Goal: Task Accomplishment & Management: Use online tool/utility

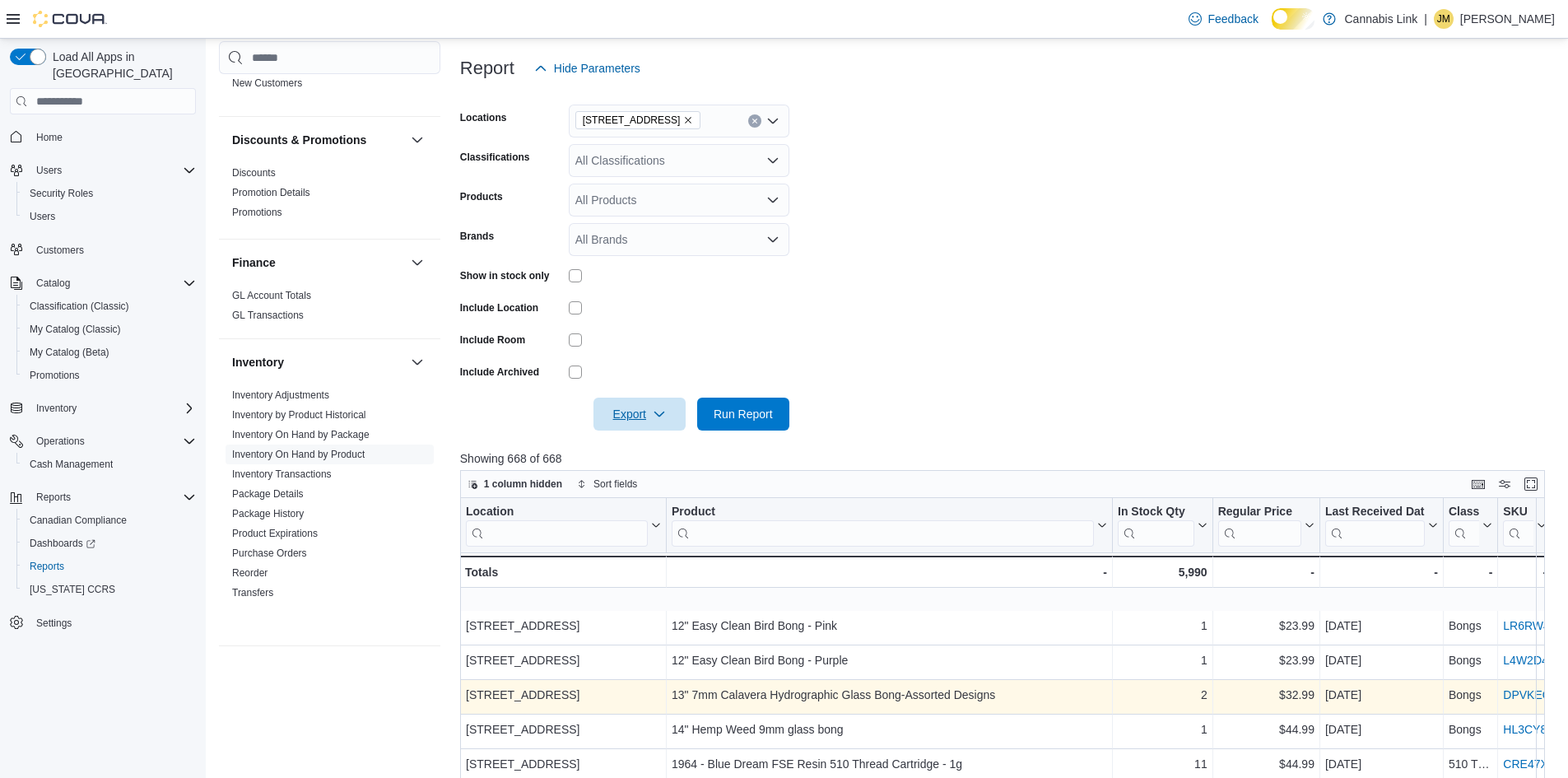
scroll to position [563, 0]
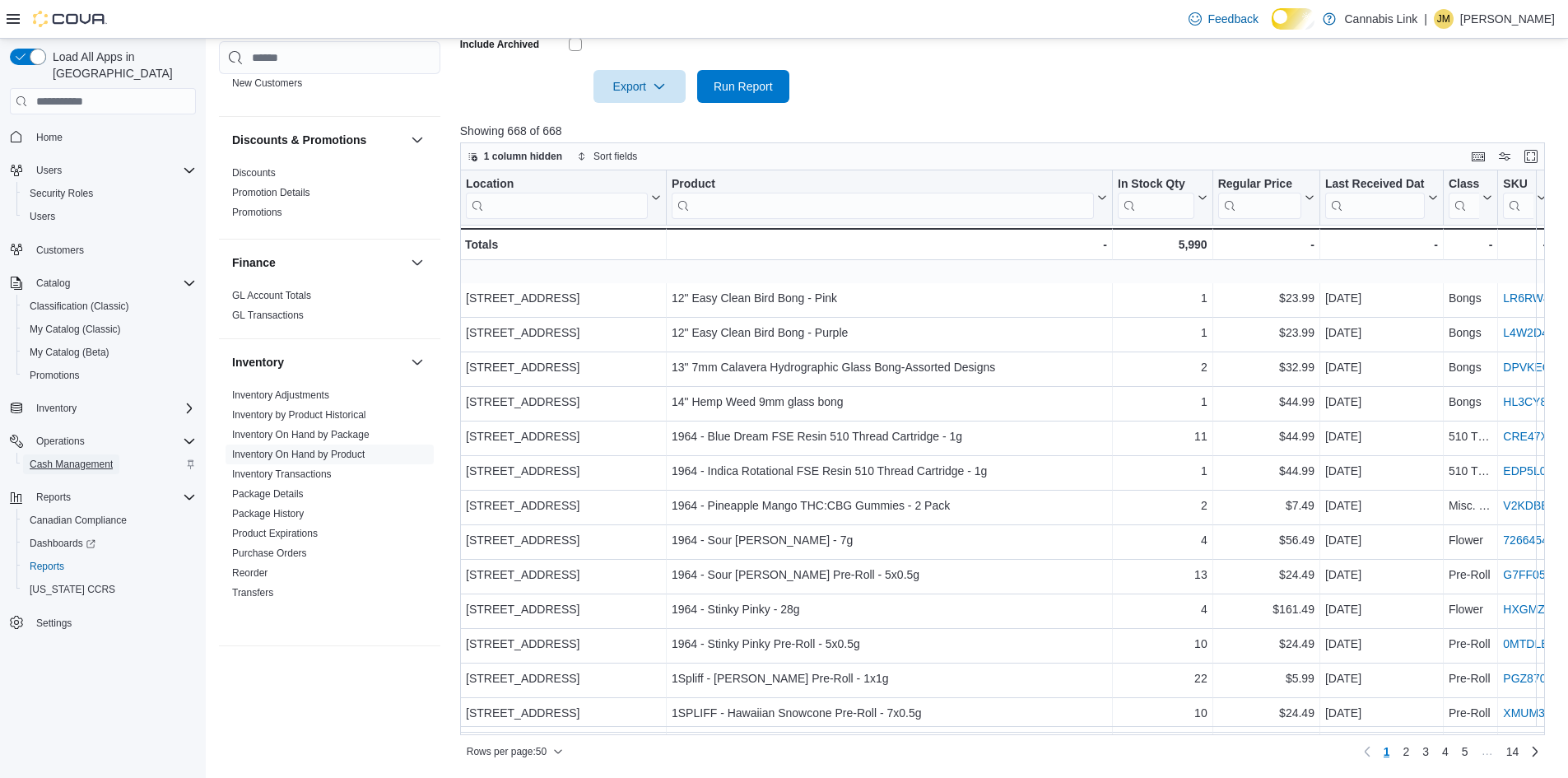
click at [77, 458] on span "Cash Management" at bounding box center [71, 465] width 83 height 14
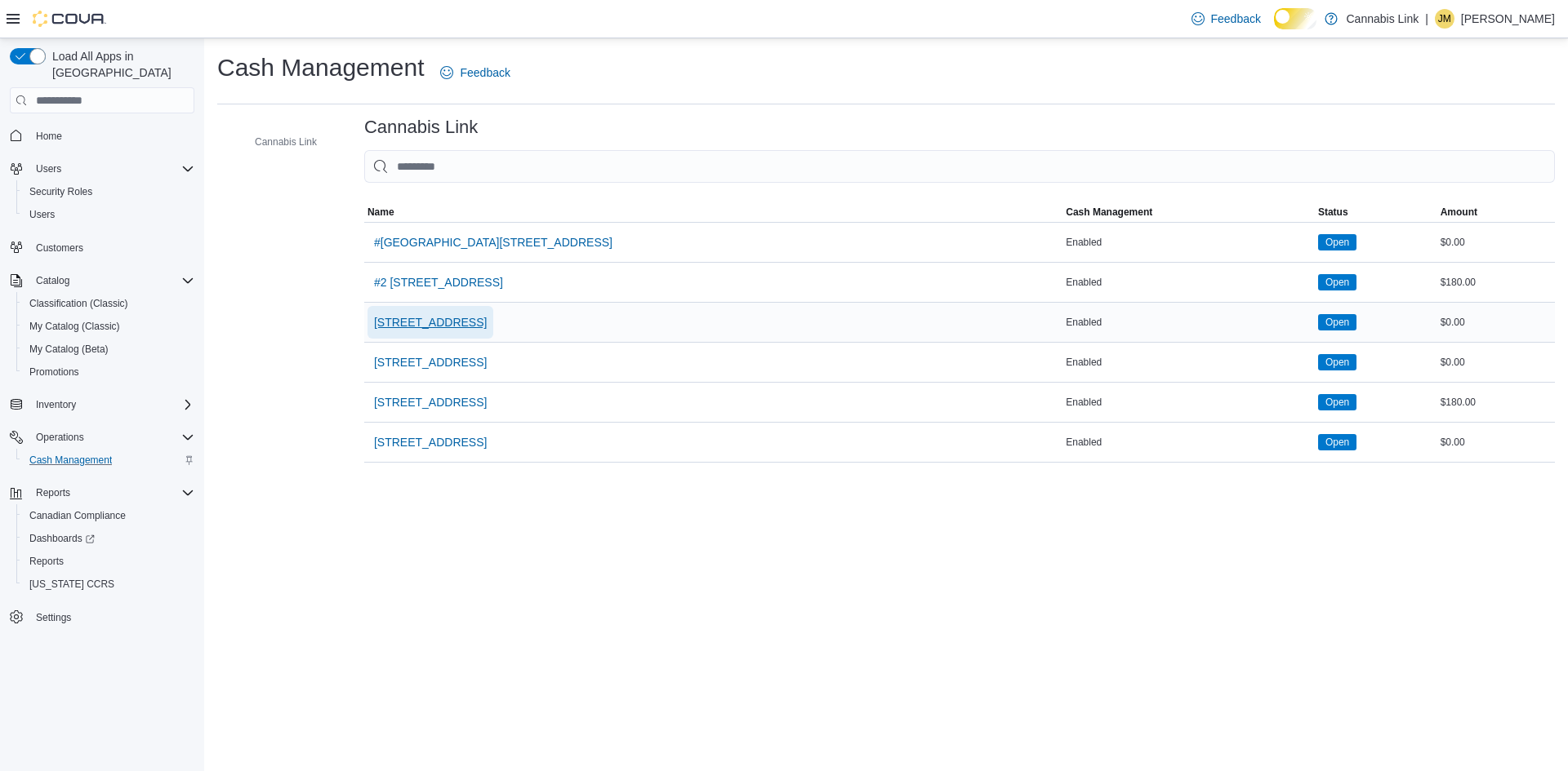
click at [460, 331] on span "[STREET_ADDRESS]" at bounding box center [430, 322] width 113 height 16
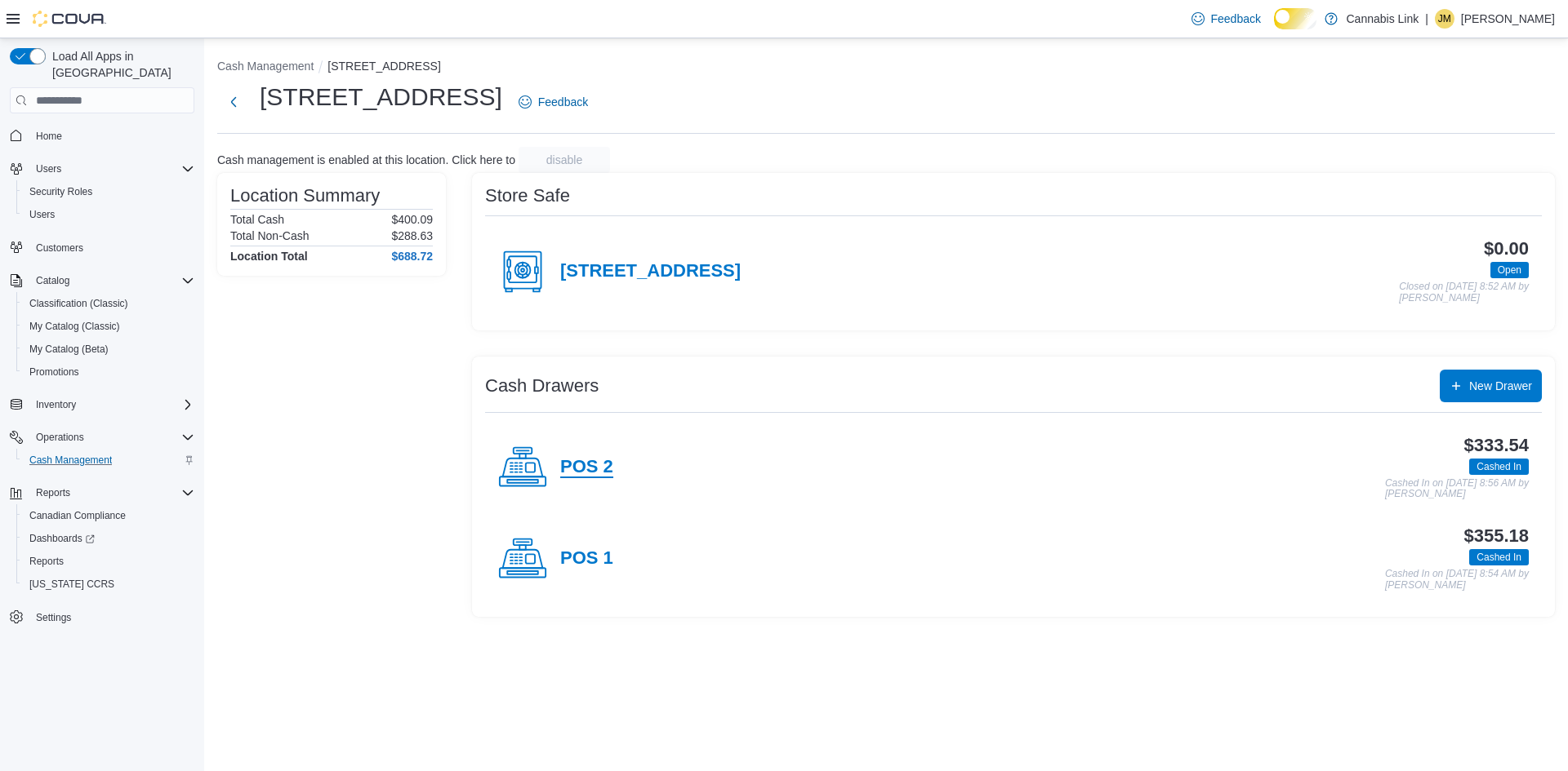
click at [594, 478] on h4 "POS 2" at bounding box center [586, 467] width 53 height 21
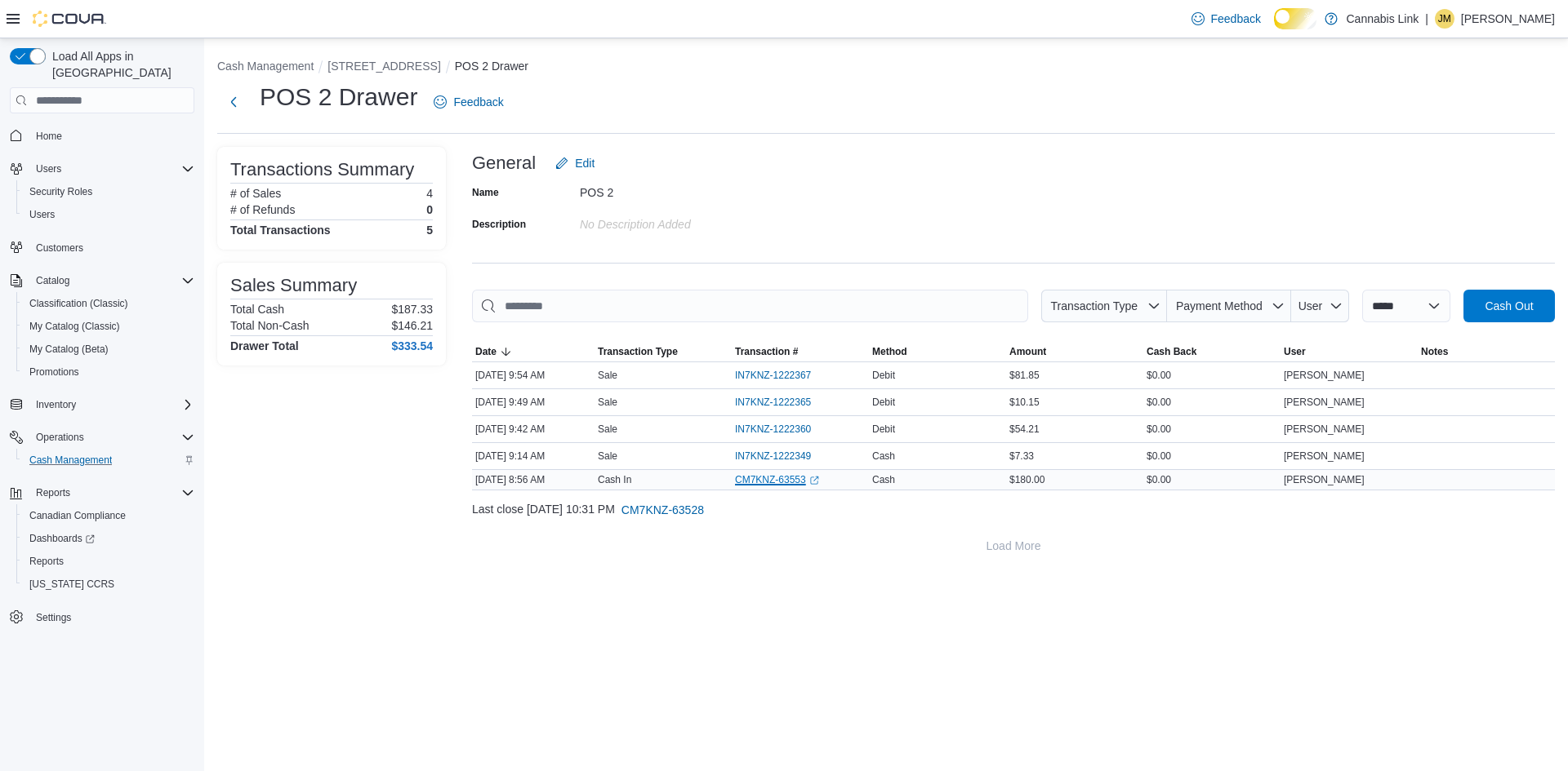
click at [771, 487] on link "CM7KNZ-63553 (opens in a new tab or window)" at bounding box center [777, 480] width 84 height 13
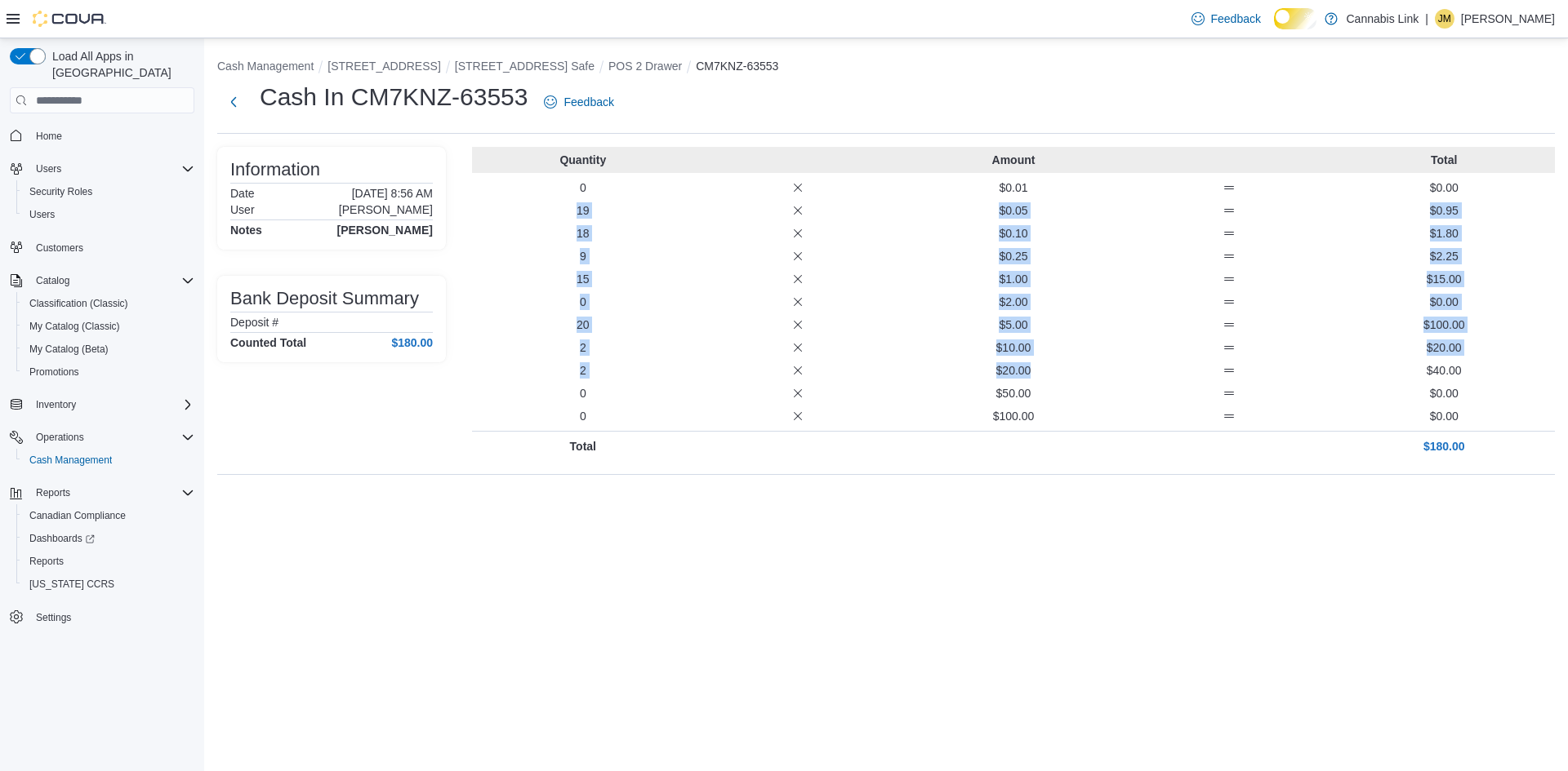
drag, startPoint x: 1070, startPoint y: 406, endPoint x: 493, endPoint y: 231, distance: 603.0
click at [493, 231] on div "Quantity Amount Total 0 $0.01 $0.00 19 $0.05 $0.95 18 $0.10 $1.80 9 $0.25 $2.25…" at bounding box center [1014, 304] width 1083 height 314
click at [1032, 310] on p "$2.00" at bounding box center [1013, 301] width 209 height 16
click at [1053, 403] on div "Quantity Amount Total 0 $0.01 $0.00 19 $0.05 $0.95 18 $0.10 $1.80 9 $0.25 $2.25…" at bounding box center [1014, 304] width 1083 height 314
drag, startPoint x: 1048, startPoint y: 409, endPoint x: 464, endPoint y: 235, distance: 609.4
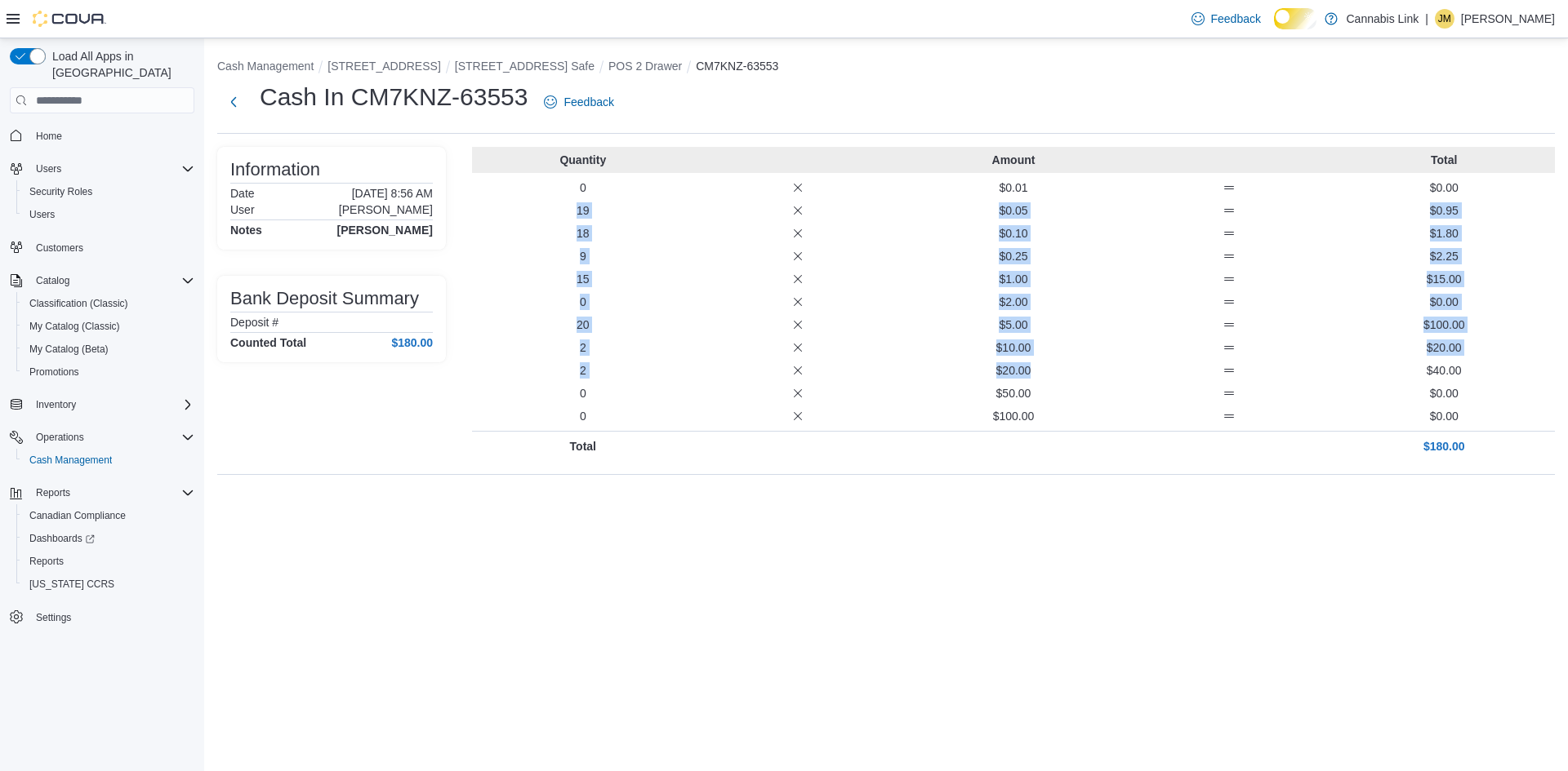
click at [464, 235] on div "Information Date October 11, 2025 8:56 AM User Jewel MacDonald Notes Jewel MacD…" at bounding box center [886, 304] width 1337 height 314
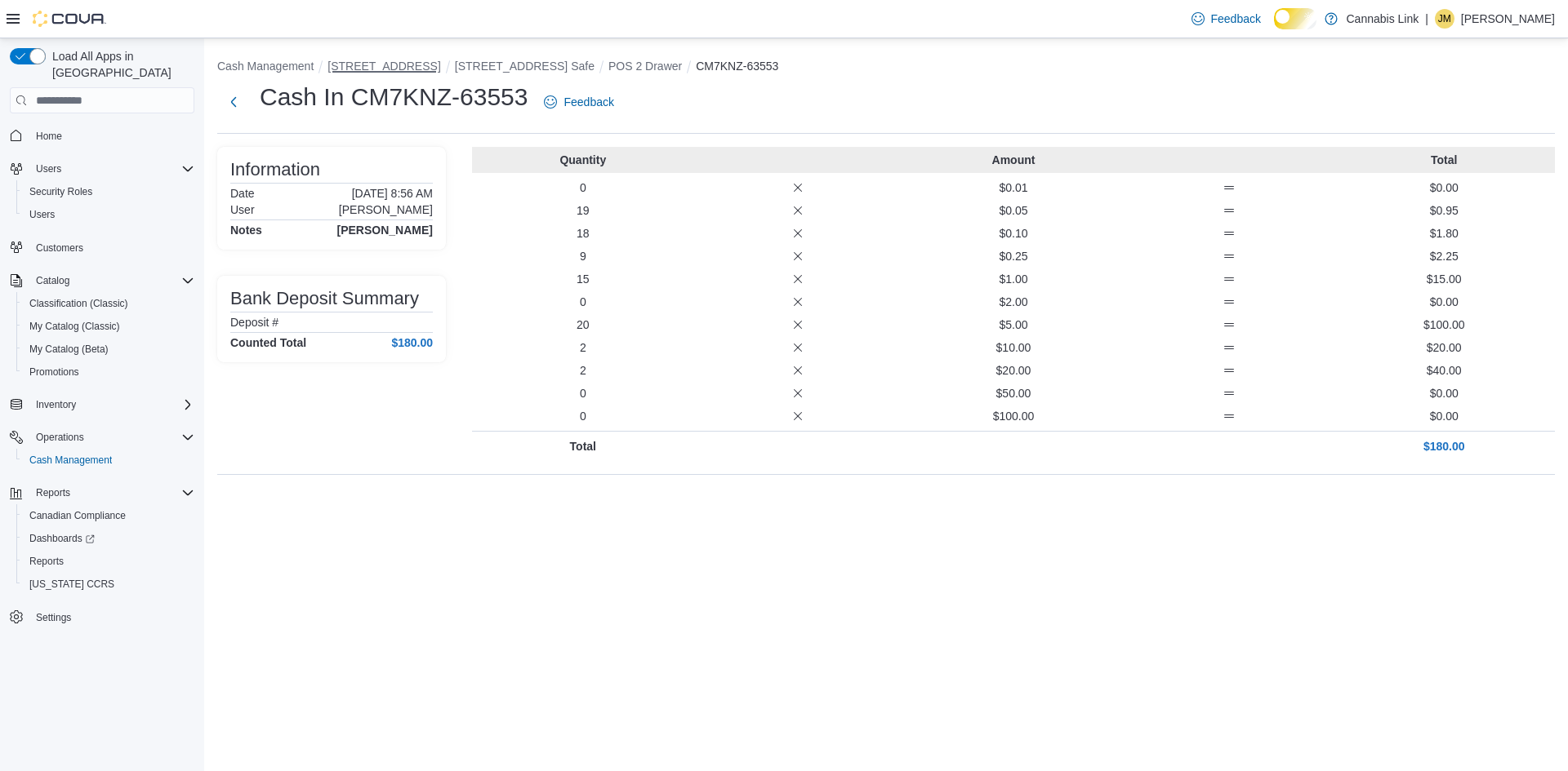
click at [414, 64] on button "[STREET_ADDRESS]" at bounding box center [384, 66] width 113 height 13
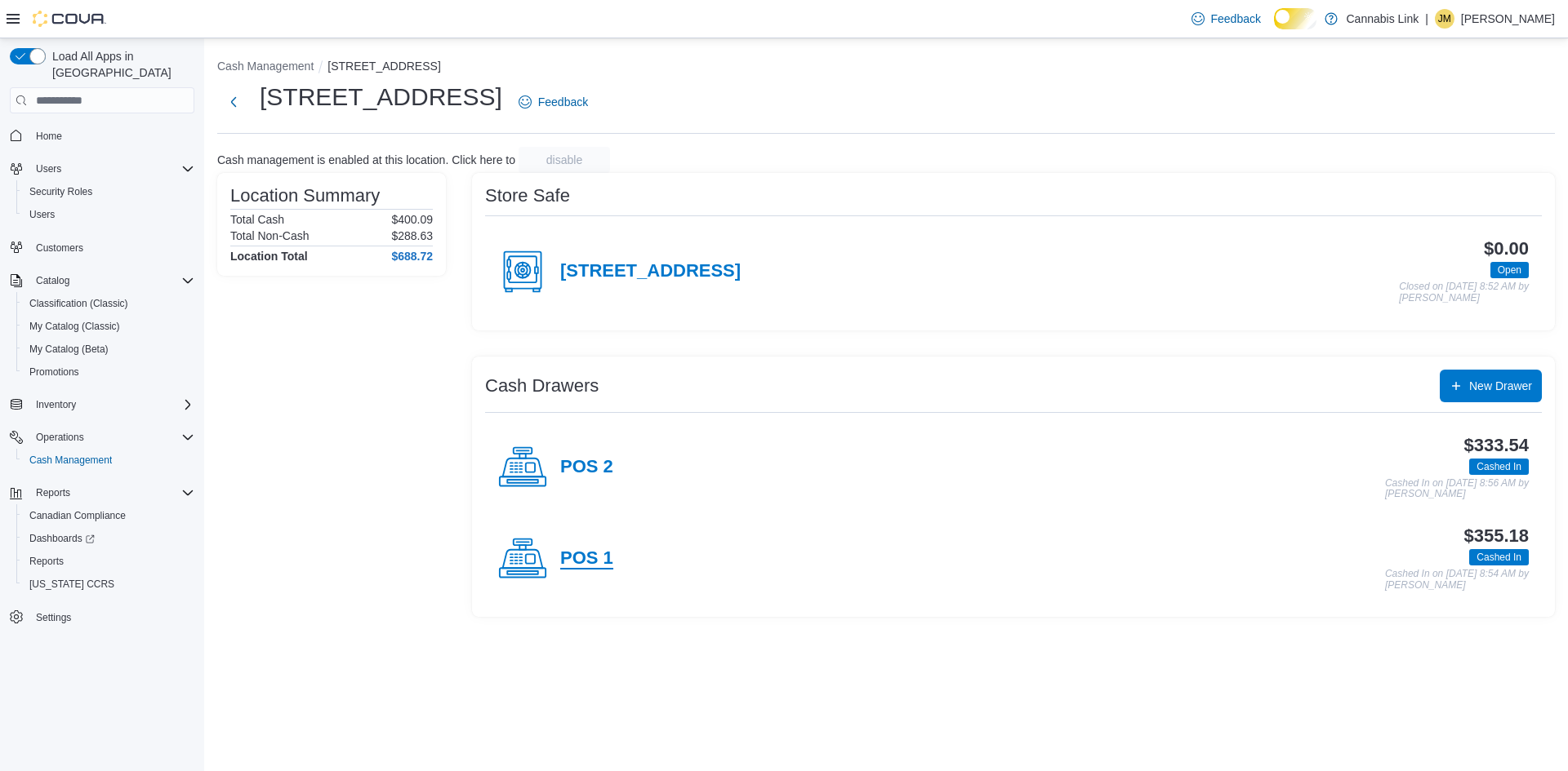
click at [565, 570] on h4 "POS 1" at bounding box center [586, 559] width 53 height 21
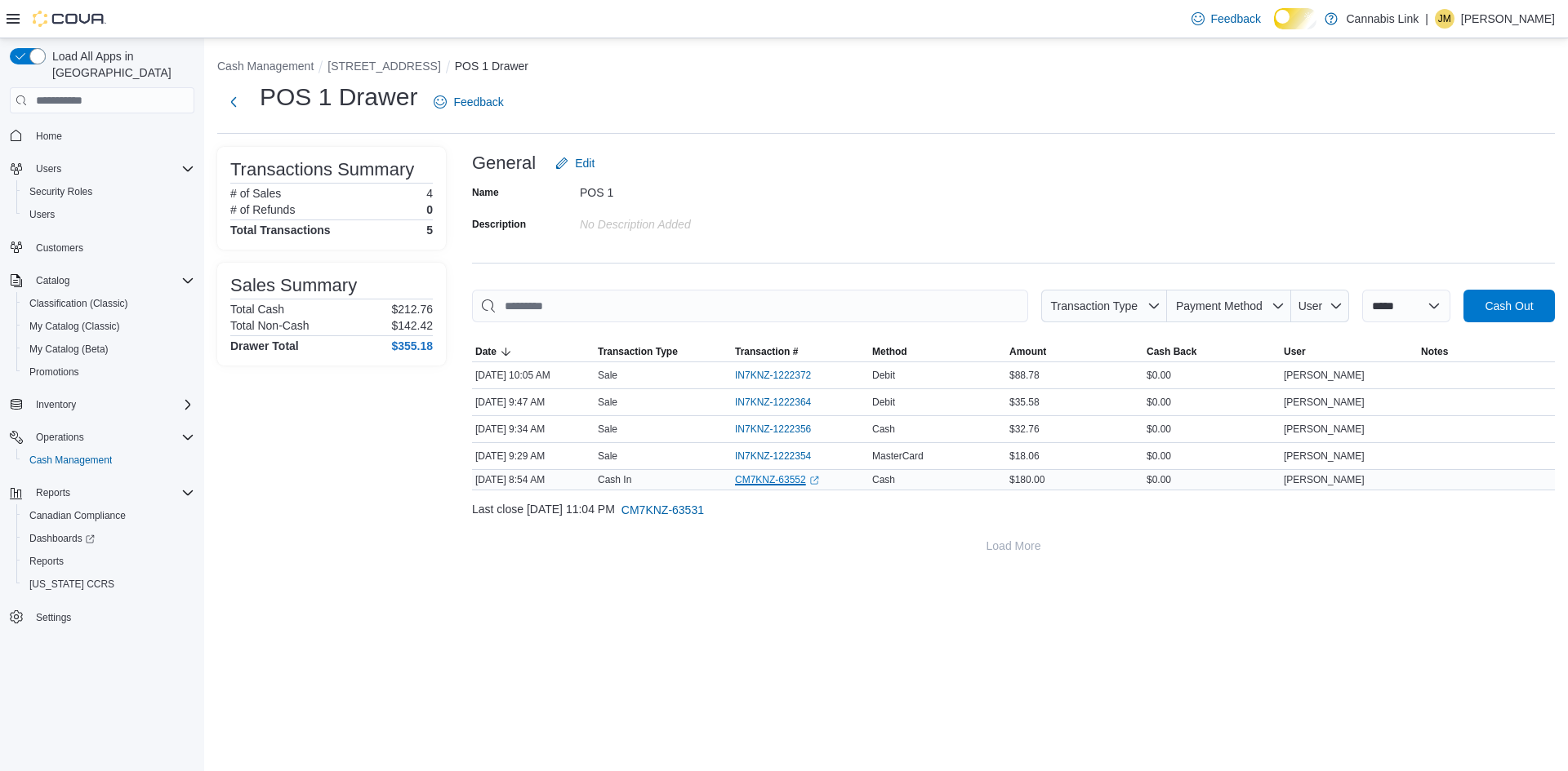
click at [792, 487] on link "CM7KNZ-63552 (opens in a new tab or window)" at bounding box center [777, 480] width 84 height 13
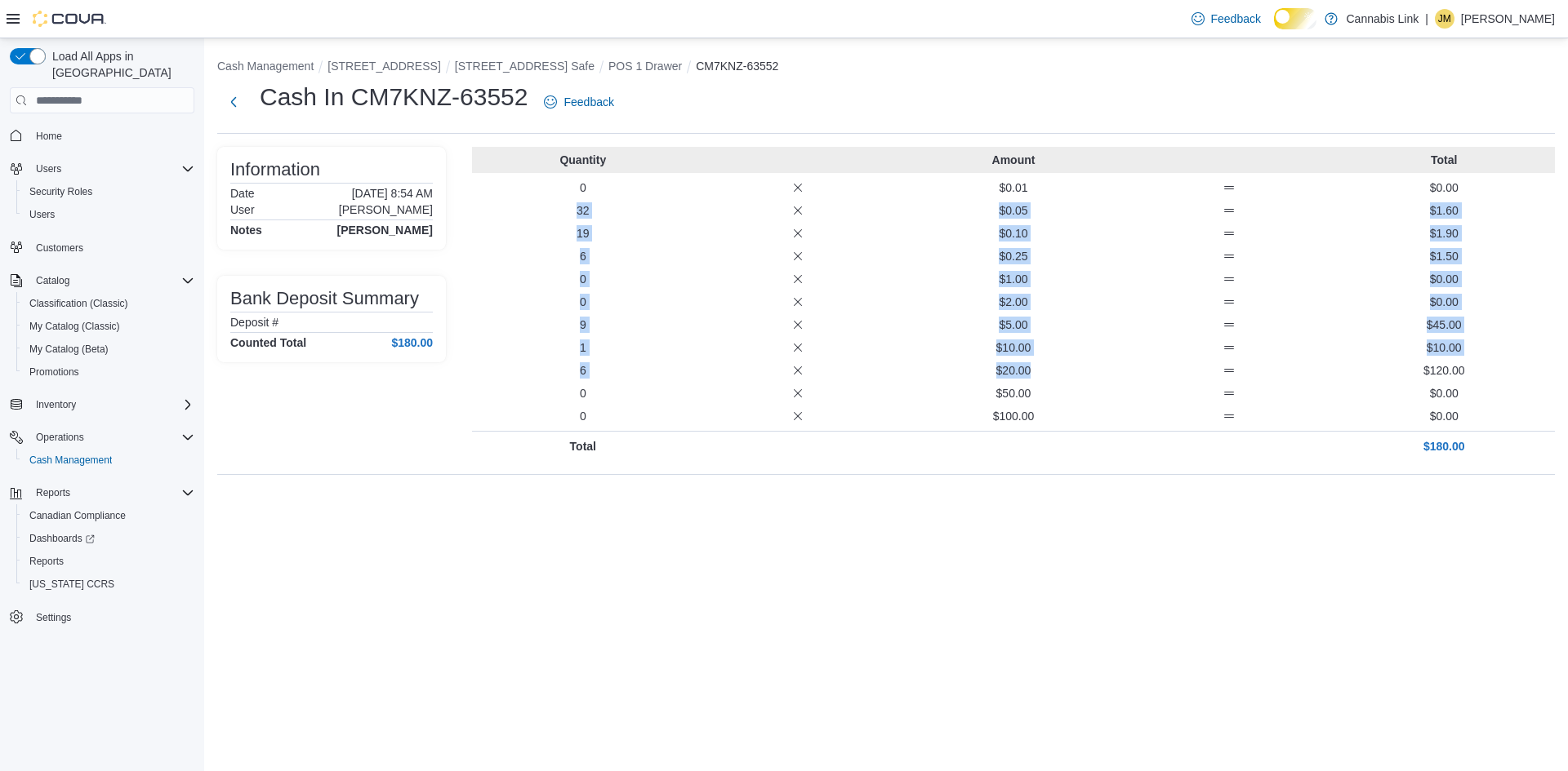
drag, startPoint x: 1087, startPoint y: 413, endPoint x: 565, endPoint y: 216, distance: 557.9
click at [565, 216] on div "Quantity Amount Total 0 $0.01 $0.00 32 $0.05 $1.60 19 $0.10 $1.90 6 $0.25 $1.50…" at bounding box center [1014, 304] width 1083 height 314
